Goal: Information Seeking & Learning: Learn about a topic

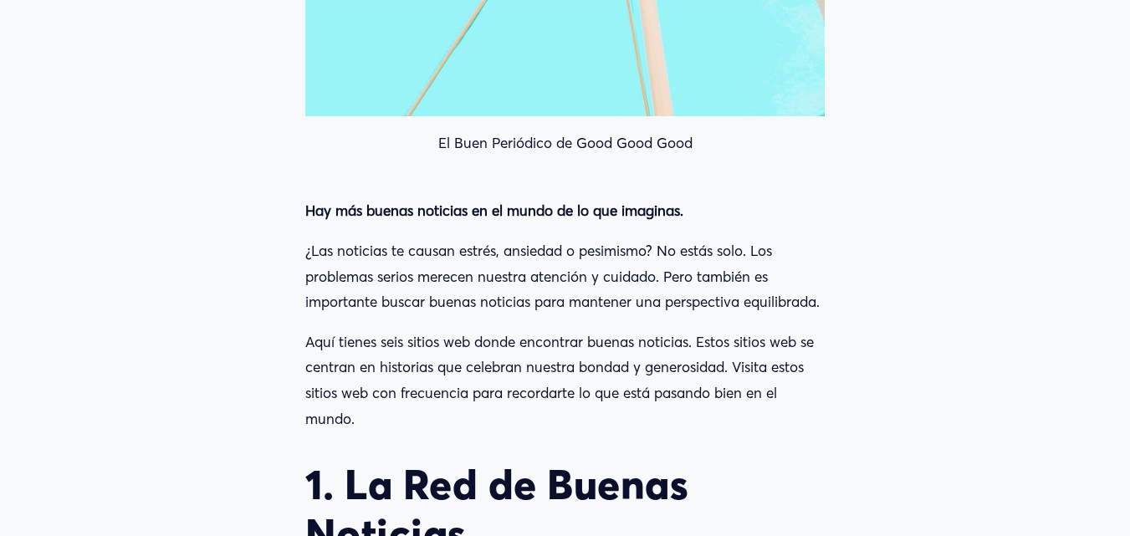
scroll to position [1422, 0]
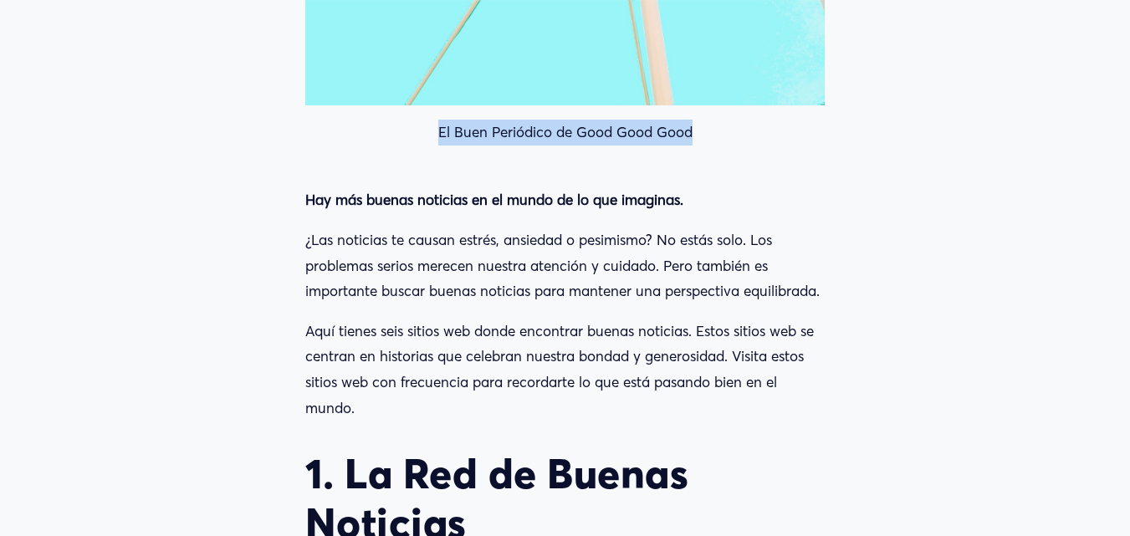
drag, startPoint x: 437, startPoint y: 138, endPoint x: 698, endPoint y: 156, distance: 261.5
copy font "El Buen Periódico de Good Good Good"
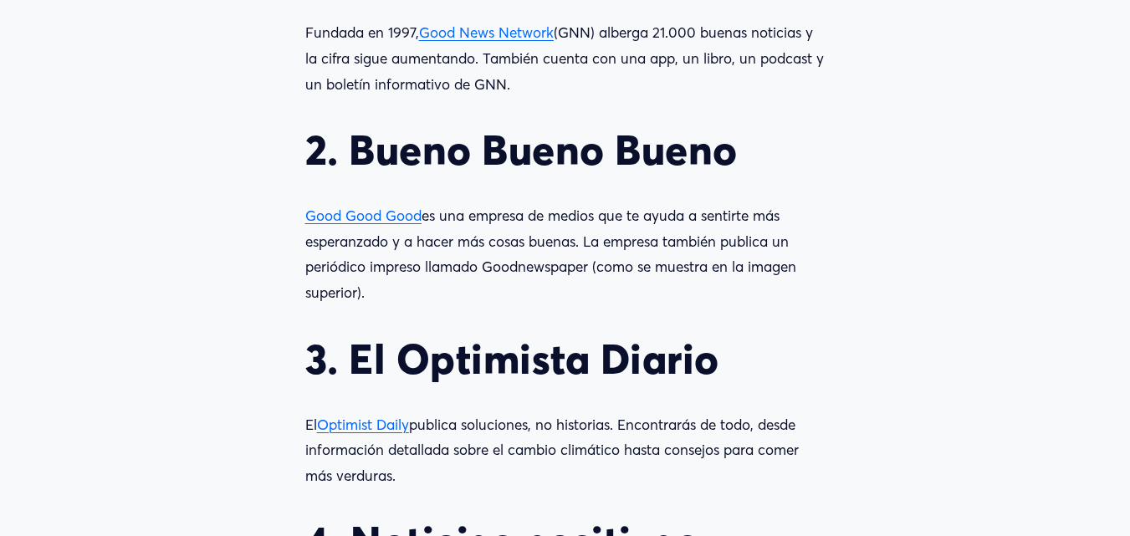
scroll to position [2007, 0]
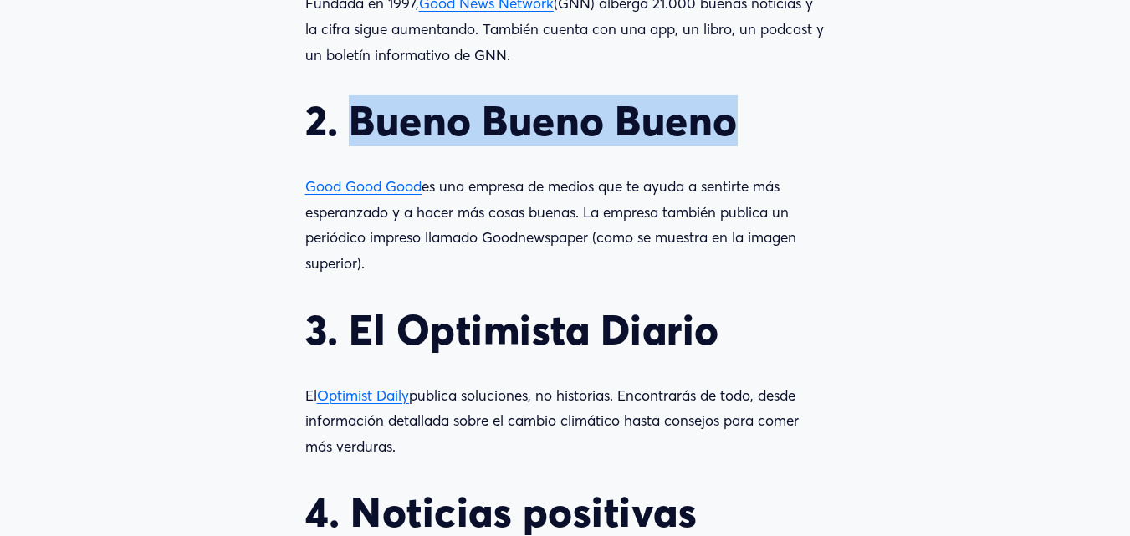
drag, startPoint x: 351, startPoint y: 155, endPoint x: 754, endPoint y: 155, distance: 402.3
click at [754, 146] on h2 "2. Bueno Bueno Bueno" at bounding box center [564, 120] width 519 height 49
copy font "Bueno Bueno Bueno"
drag, startPoint x: 364, startPoint y: 296, endPoint x: 309, endPoint y: 219, distance: 94.2
click at [309, 219] on p "Good Good Good es una empresa de medios que te ayuda a sentirte más esperanzado…" at bounding box center [564, 225] width 519 height 102
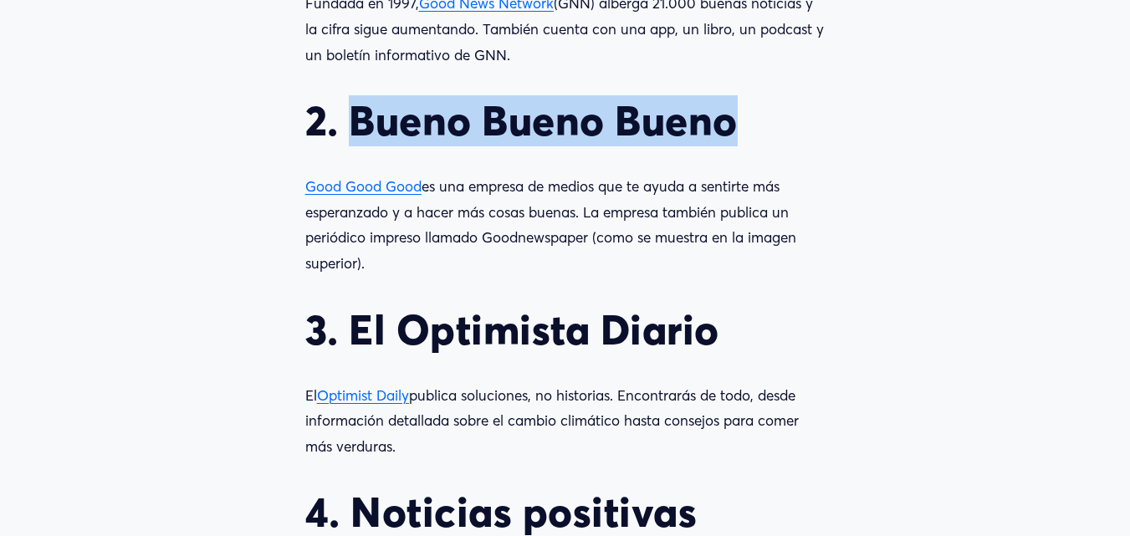
click at [471, 276] on p "Good Good Good es una empresa de medios que te ayuda a sentirte más esperanzado…" at bounding box center [564, 225] width 519 height 102
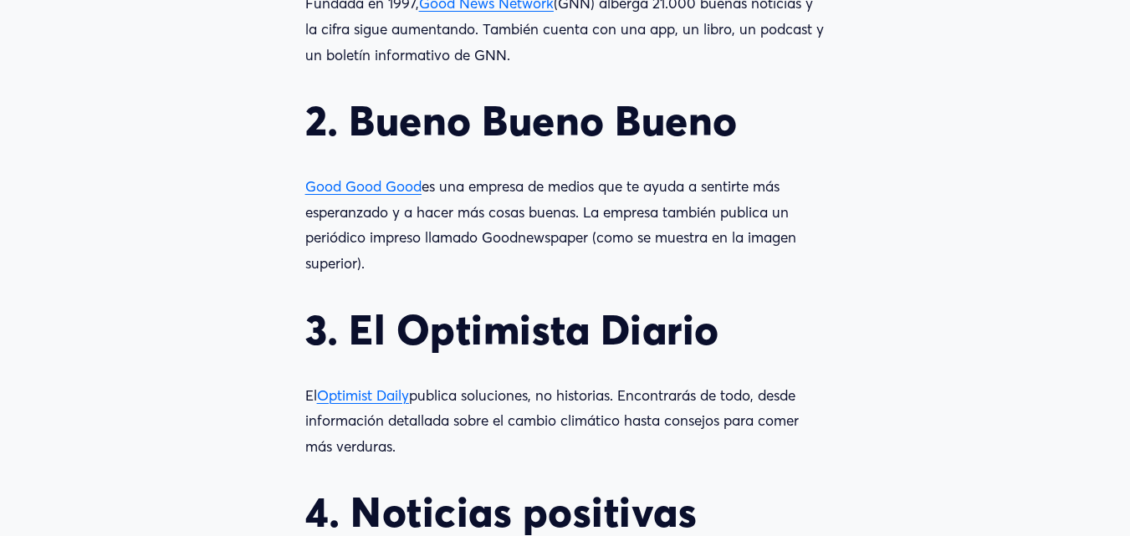
click at [396, 195] on font "Good Good Good" at bounding box center [363, 186] width 116 height 18
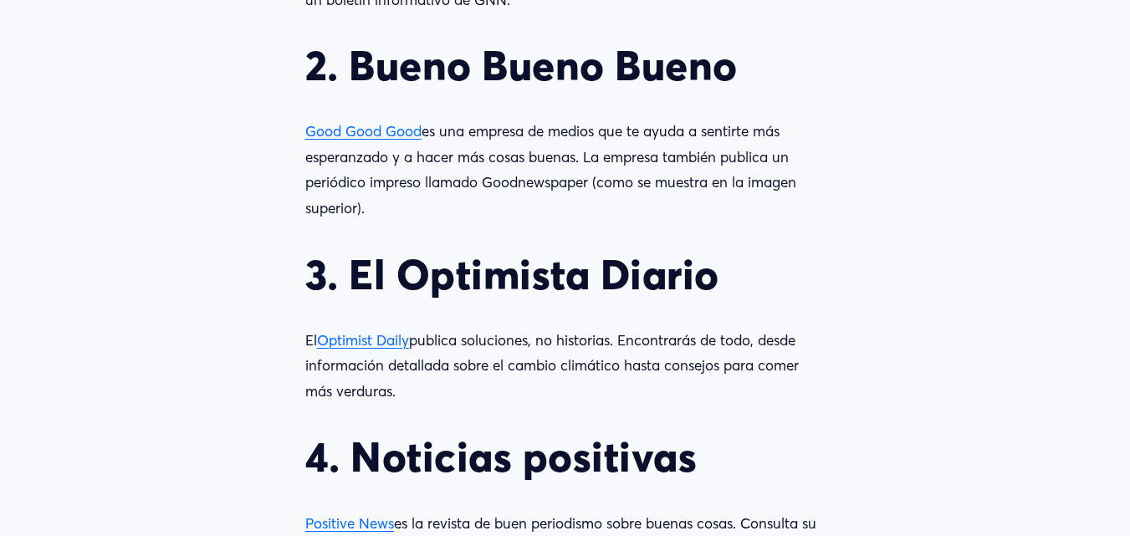
scroll to position [1924, 0]
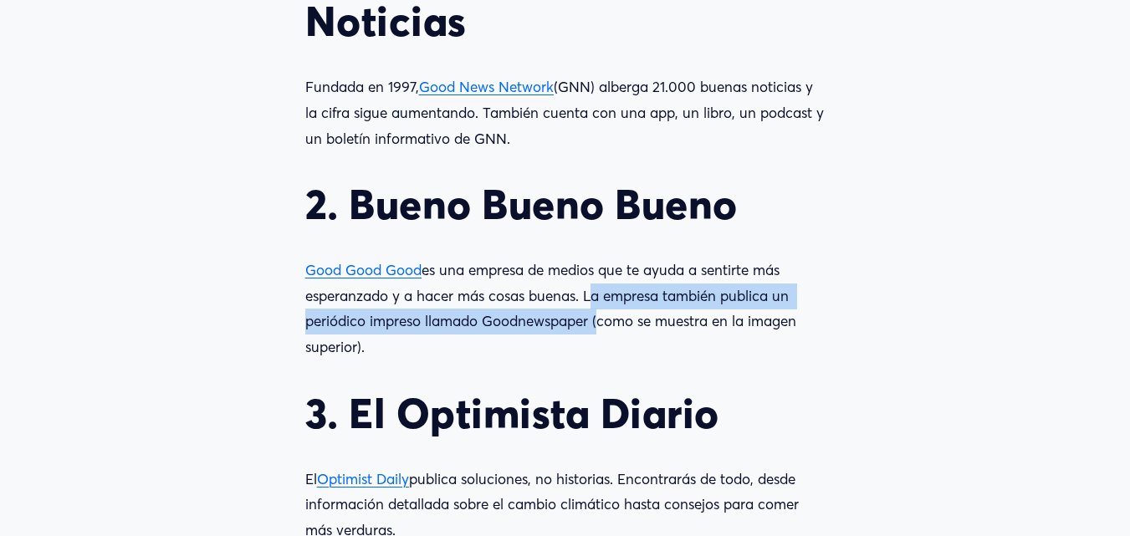
drag, startPoint x: 584, startPoint y: 330, endPoint x: 595, endPoint y: 351, distance: 23.6
click at [595, 351] on font "es una empresa de medios que te ayuda a sentirte más esperanzado y a hacer más …" at bounding box center [552, 308] width 495 height 95
copy font "La empresa también publica un periódico impreso llamado Goodnewspaper"
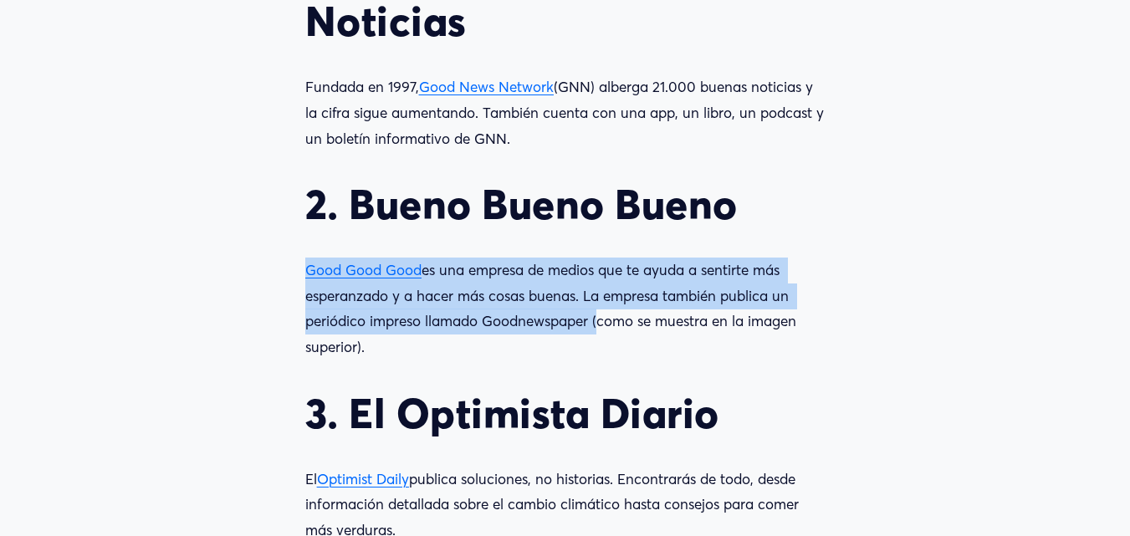
drag, startPoint x: 303, startPoint y: 304, endPoint x: 596, endPoint y: 351, distance: 297.3
copy p "Good Good Good es una empresa de medios que te ayuda a sentirte más esperanzado…"
click at [460, 324] on font "es una empresa de medios que te ayuda a sentirte más esperanzado y a hacer más …" at bounding box center [552, 308] width 495 height 95
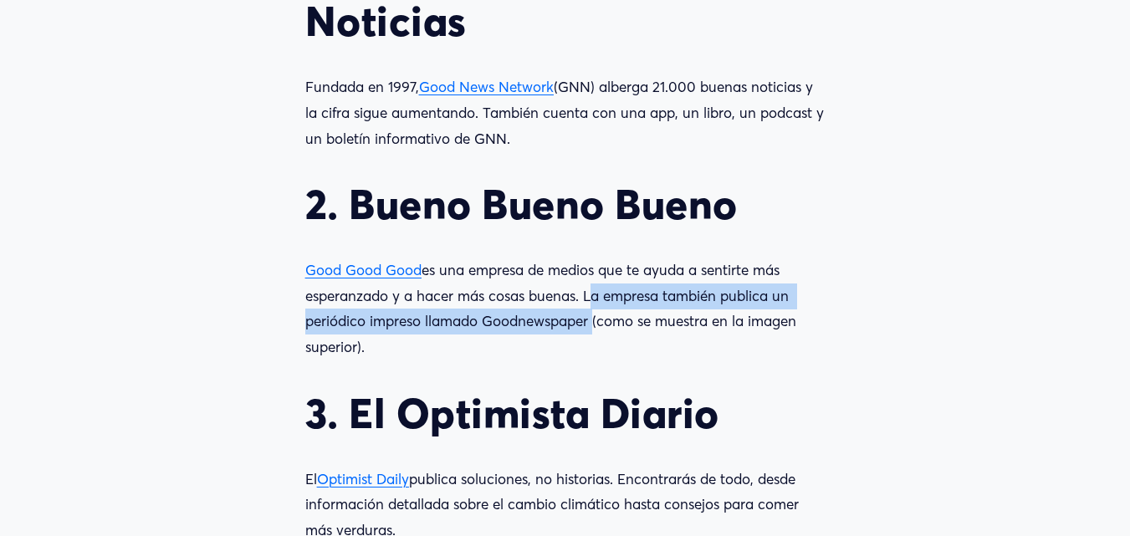
drag, startPoint x: 587, startPoint y: 330, endPoint x: 591, endPoint y: 361, distance: 31.2
click at [591, 355] on font "es una empresa de medios que te ayuda a sentirte más esperanzado y a hacer más …" at bounding box center [552, 308] width 495 height 95
copy font "La empresa también publica un periódico impreso llamado Goodnewspaper"
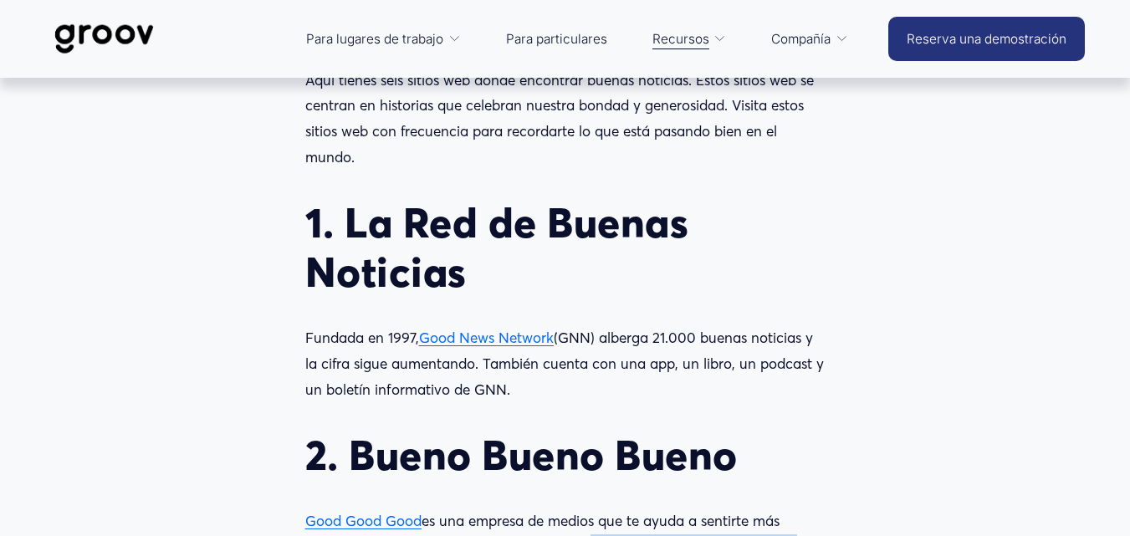
scroll to position [1422, 0]
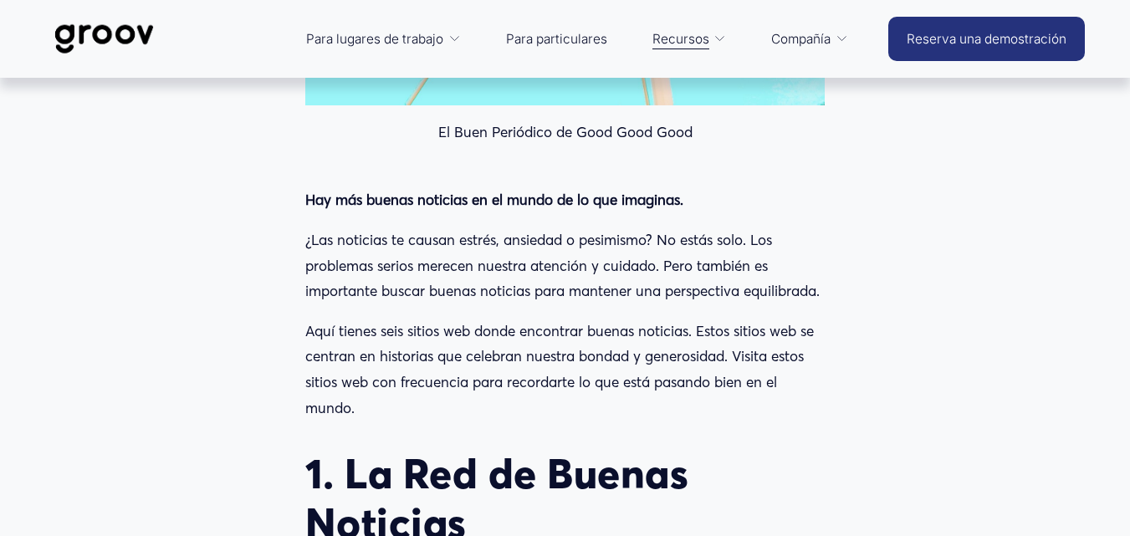
click at [455, 366] on font "Aquí tienes seis sitios web donde encontrar buenas noticias. Estos sitios web s…" at bounding box center [561, 369] width 513 height 95
drag, startPoint x: 409, startPoint y: 360, endPoint x: 429, endPoint y: 359, distance: 20.1
click at [429, 359] on font "Aquí tienes seis sitios web donde encontrar buenas noticias. Estos sitios web s…" at bounding box center [561, 369] width 513 height 95
click at [553, 373] on p "Aquí tienes seis sitios web donde encontrar buenas noticias. Estos sitios web s…" at bounding box center [564, 370] width 519 height 102
drag, startPoint x: 416, startPoint y: 365, endPoint x: 575, endPoint y: 435, distance: 173.7
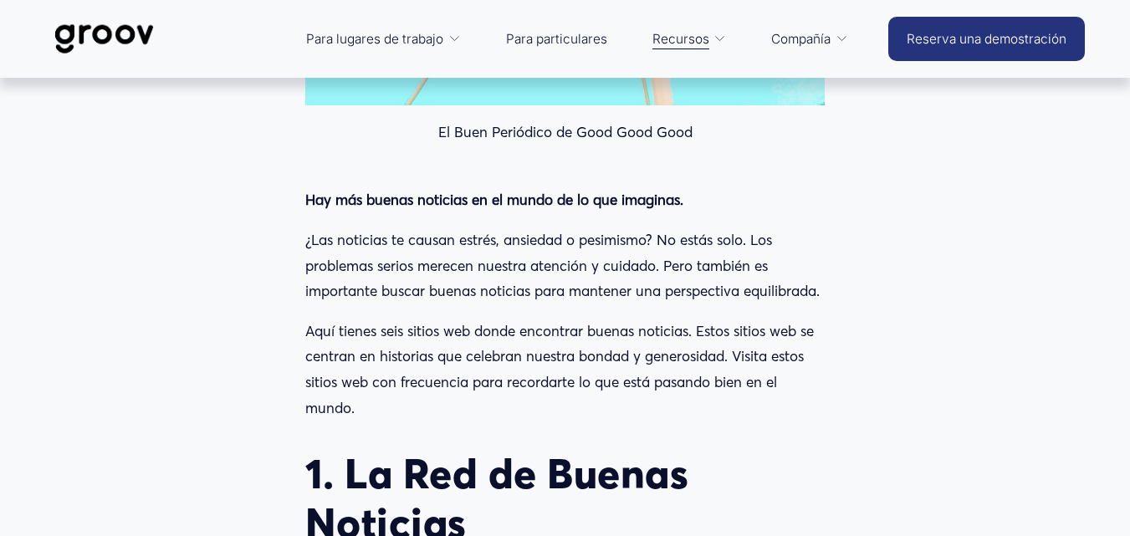
click at [575, 421] on p "Aquí tienes seis sitios web donde encontrar buenas noticias. Estos sitios web s…" at bounding box center [564, 370] width 519 height 102
copy font "itios web donde encontrar buenas noticias. Estos sitios web se centran en histo…"
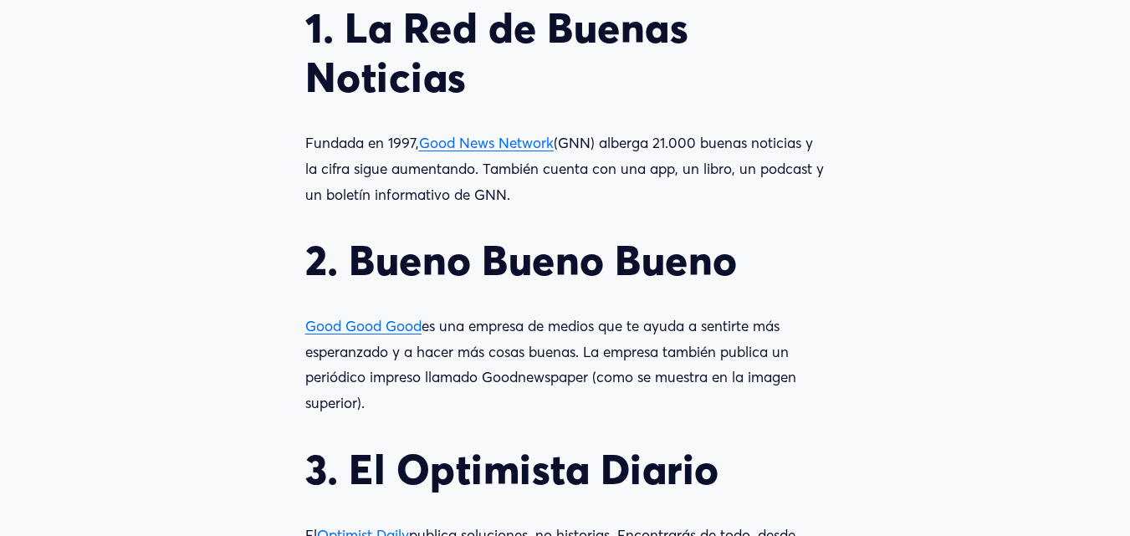
scroll to position [1840, 0]
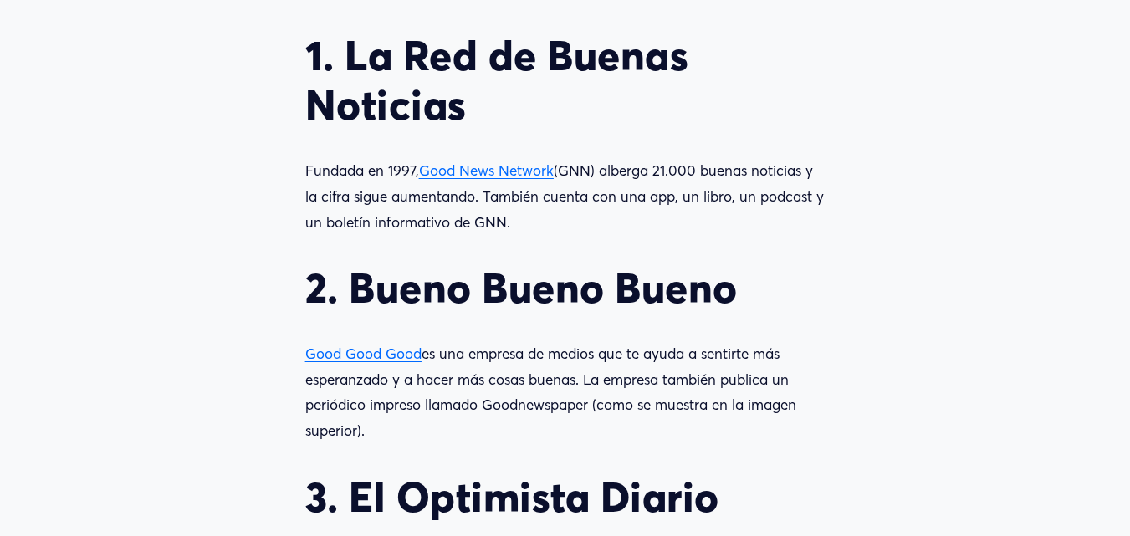
click at [500, 179] on font "Good News Network" at bounding box center [486, 170] width 135 height 18
